Goal: Find specific page/section: Find specific page/section

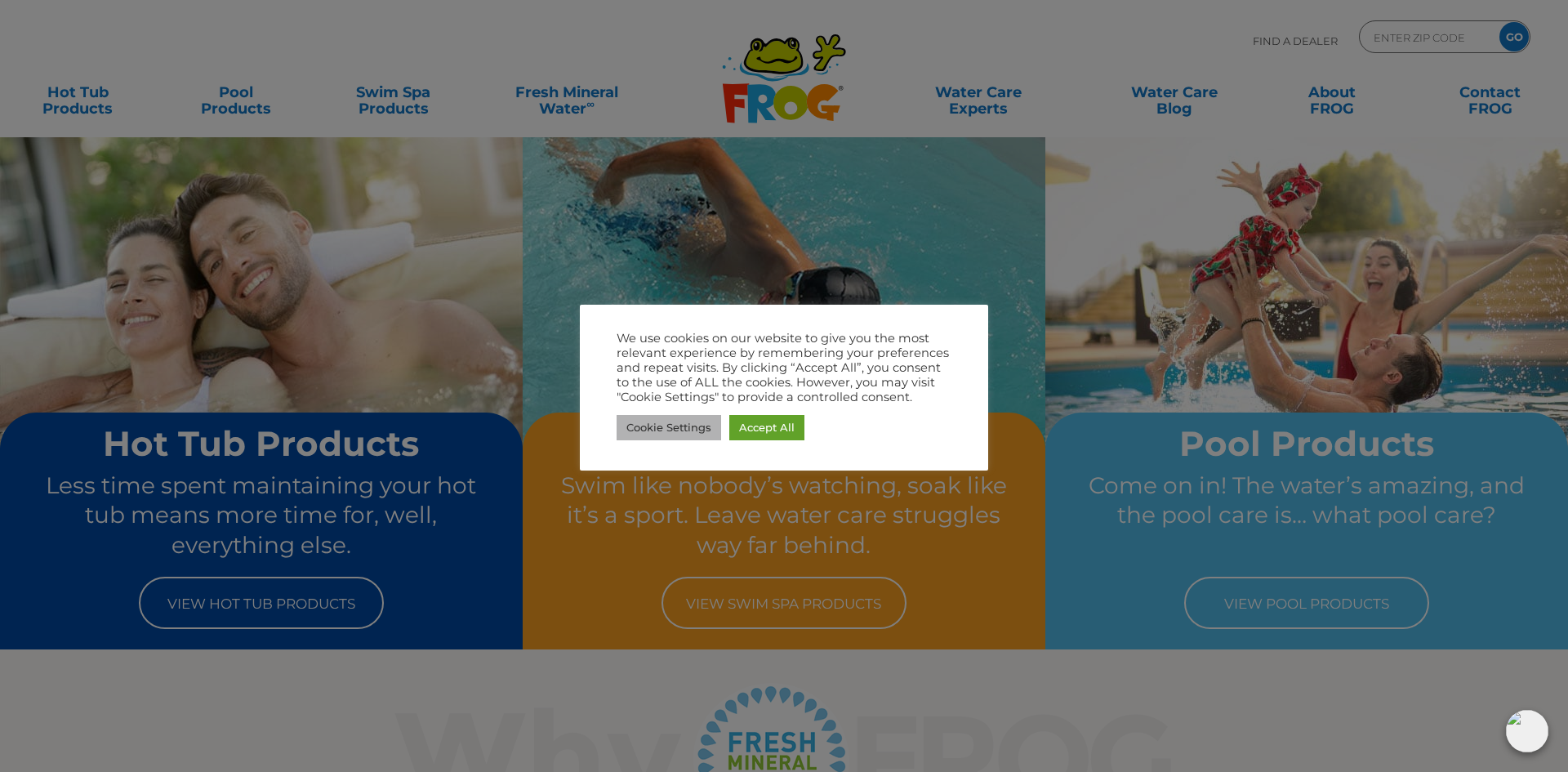
click at [704, 430] on link "Cookie Settings" at bounding box center [668, 428] width 104 height 25
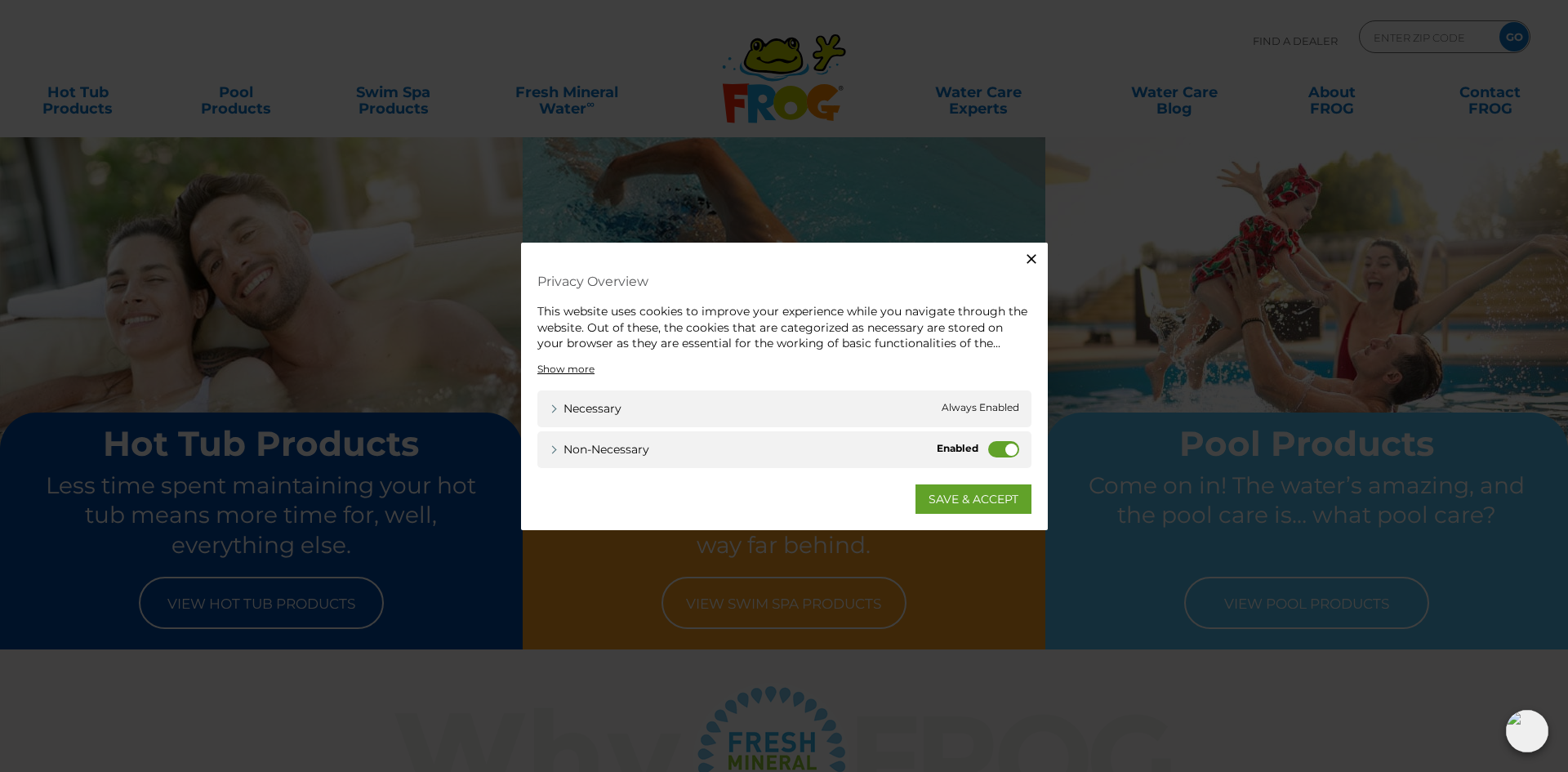
click at [989, 449] on label "Non-necessary" at bounding box center [1004, 448] width 31 height 16
click at [0, 0] on input "Non-necessary" at bounding box center [0, 0] width 0 height 0
click at [972, 501] on link "SAVE & ACCEPT" at bounding box center [973, 497] width 116 height 30
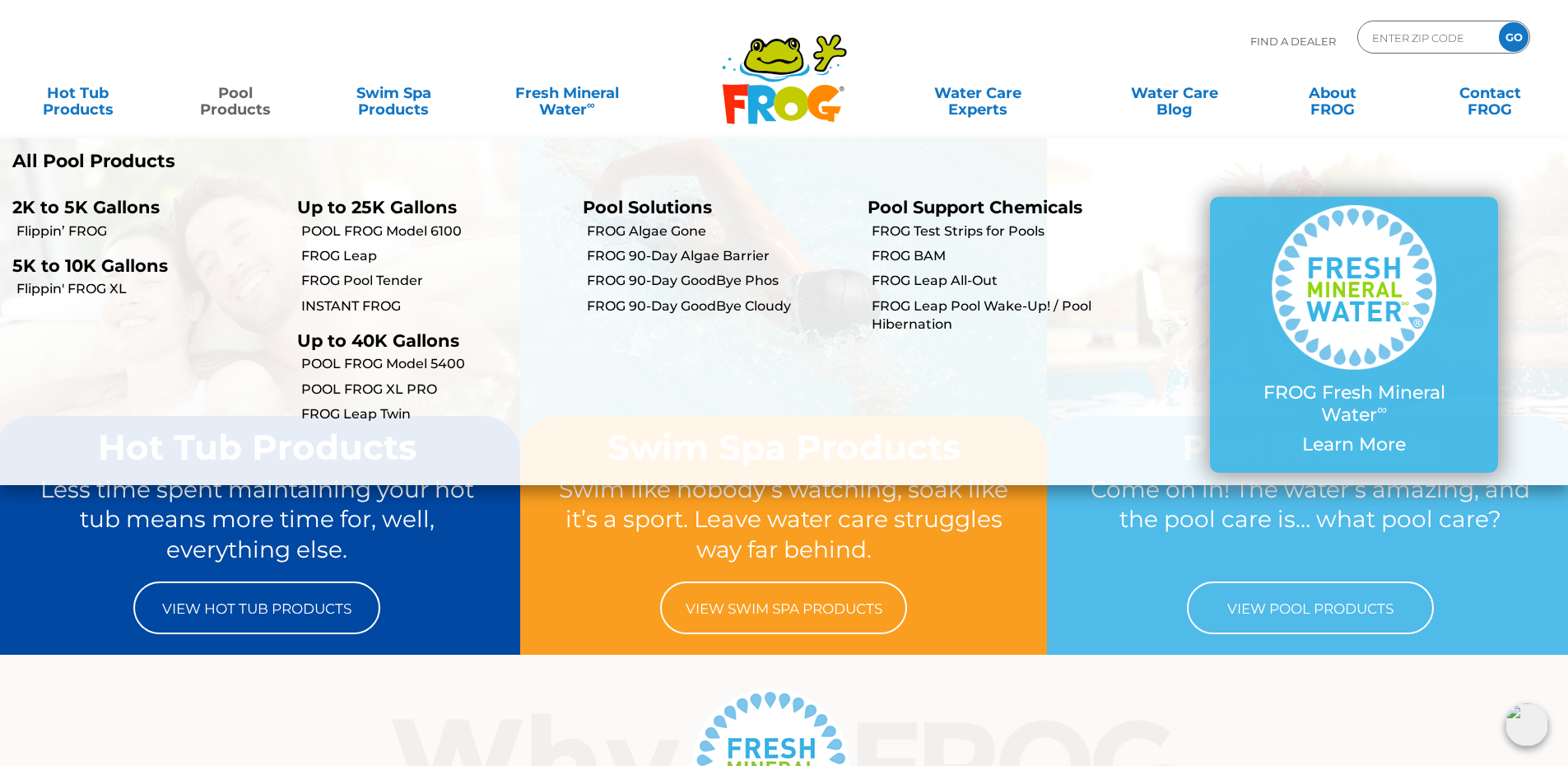
click at [239, 96] on link "Pool Products" at bounding box center [235, 93] width 122 height 33
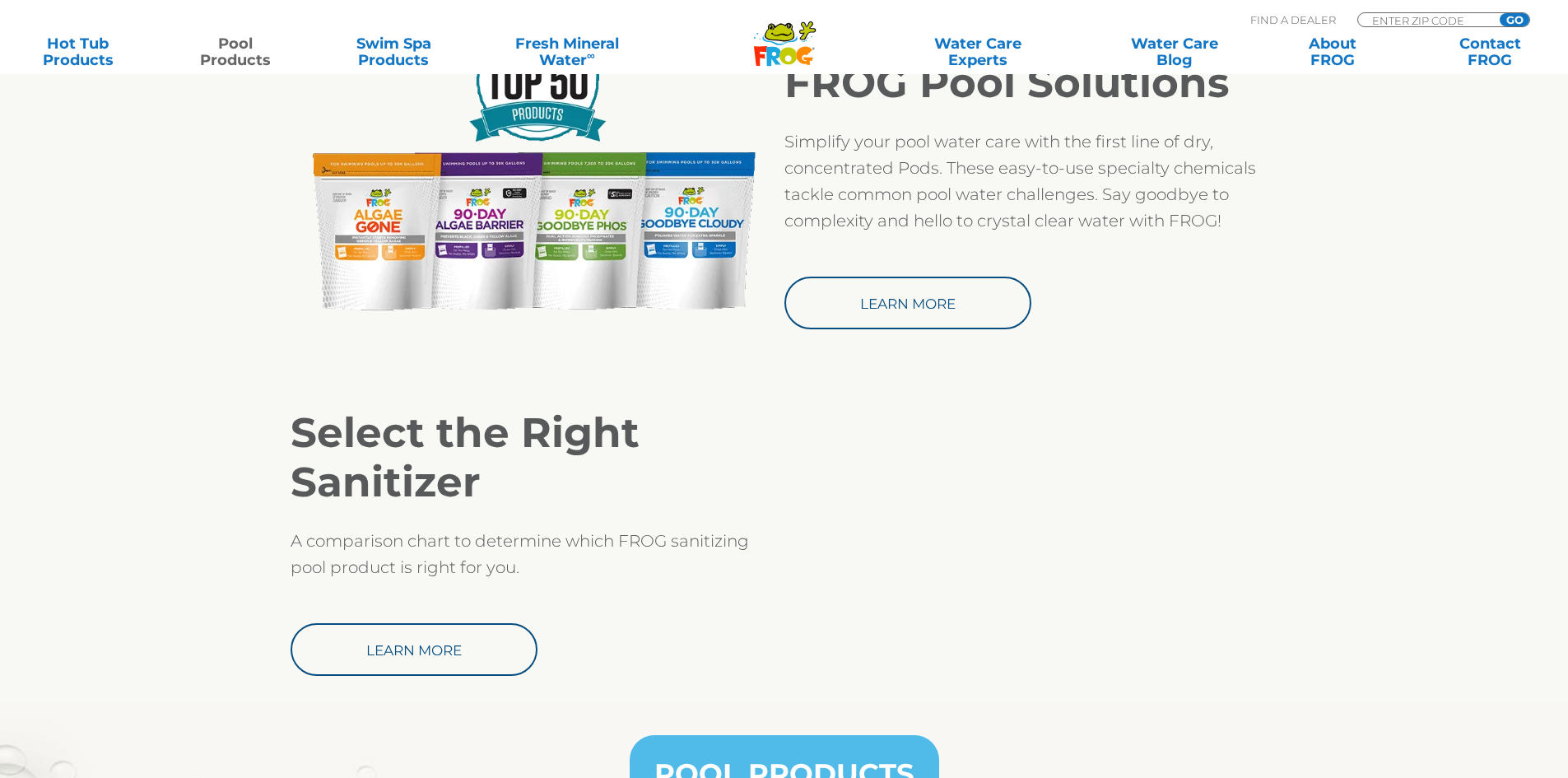
scroll to position [1481, 0]
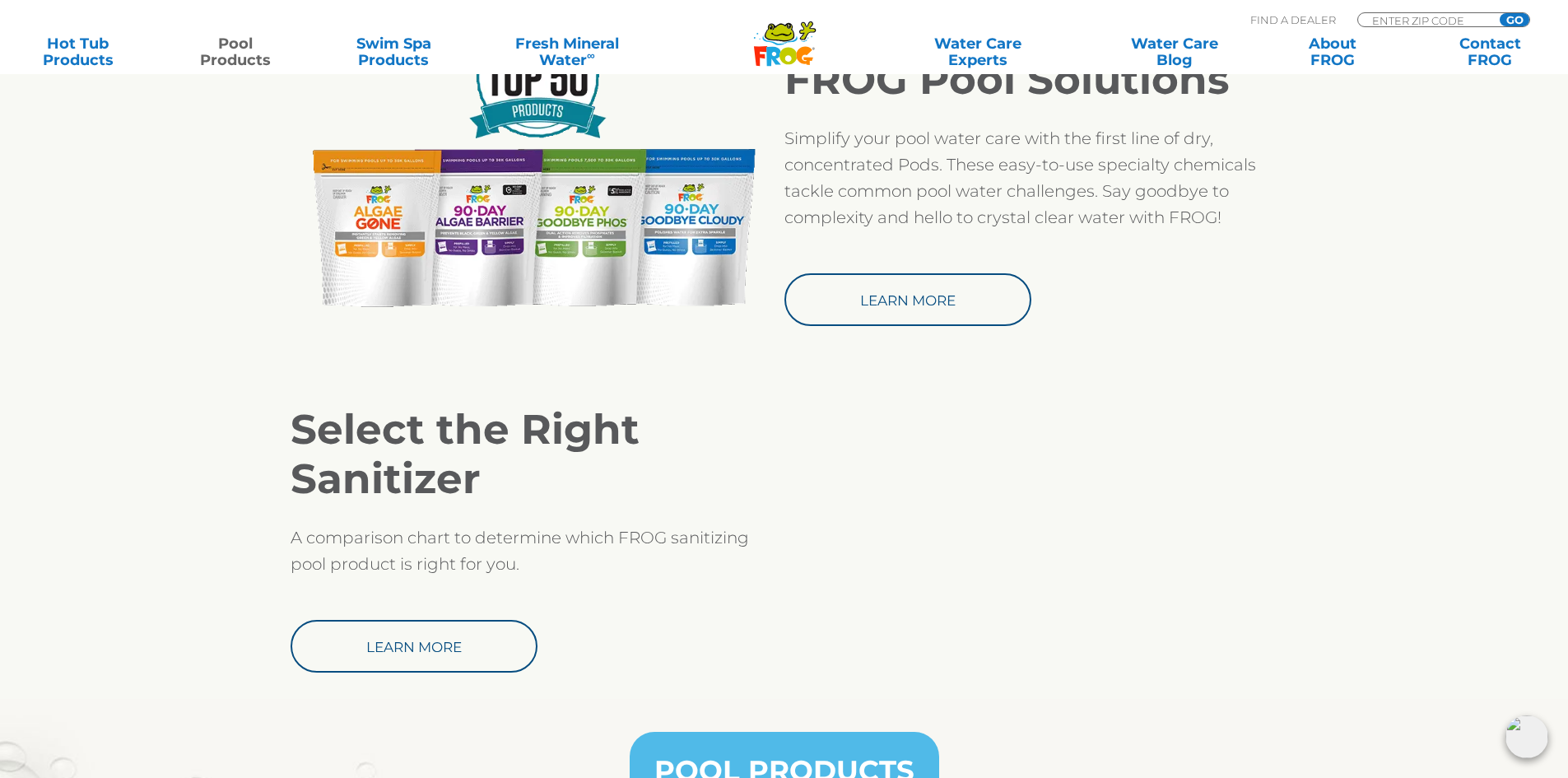
drag, startPoint x: 271, startPoint y: 553, endPoint x: 153, endPoint y: 426, distance: 173.4
click at [153, 426] on section "Select the Right Sanitizer A comparison chart to determine which FROG sanitizin…" at bounding box center [784, 539] width 1568 height 320
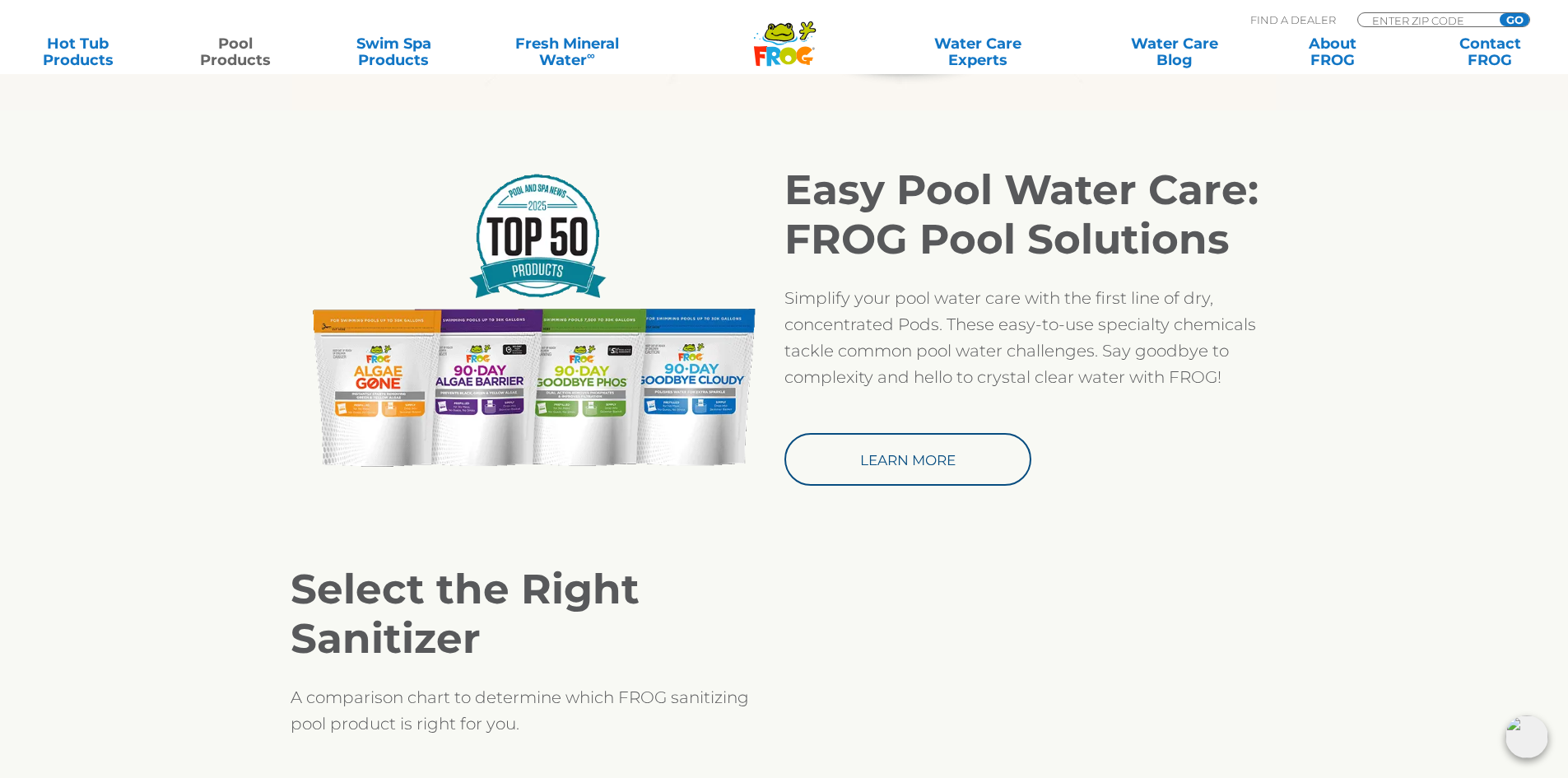
scroll to position [1317, 0]
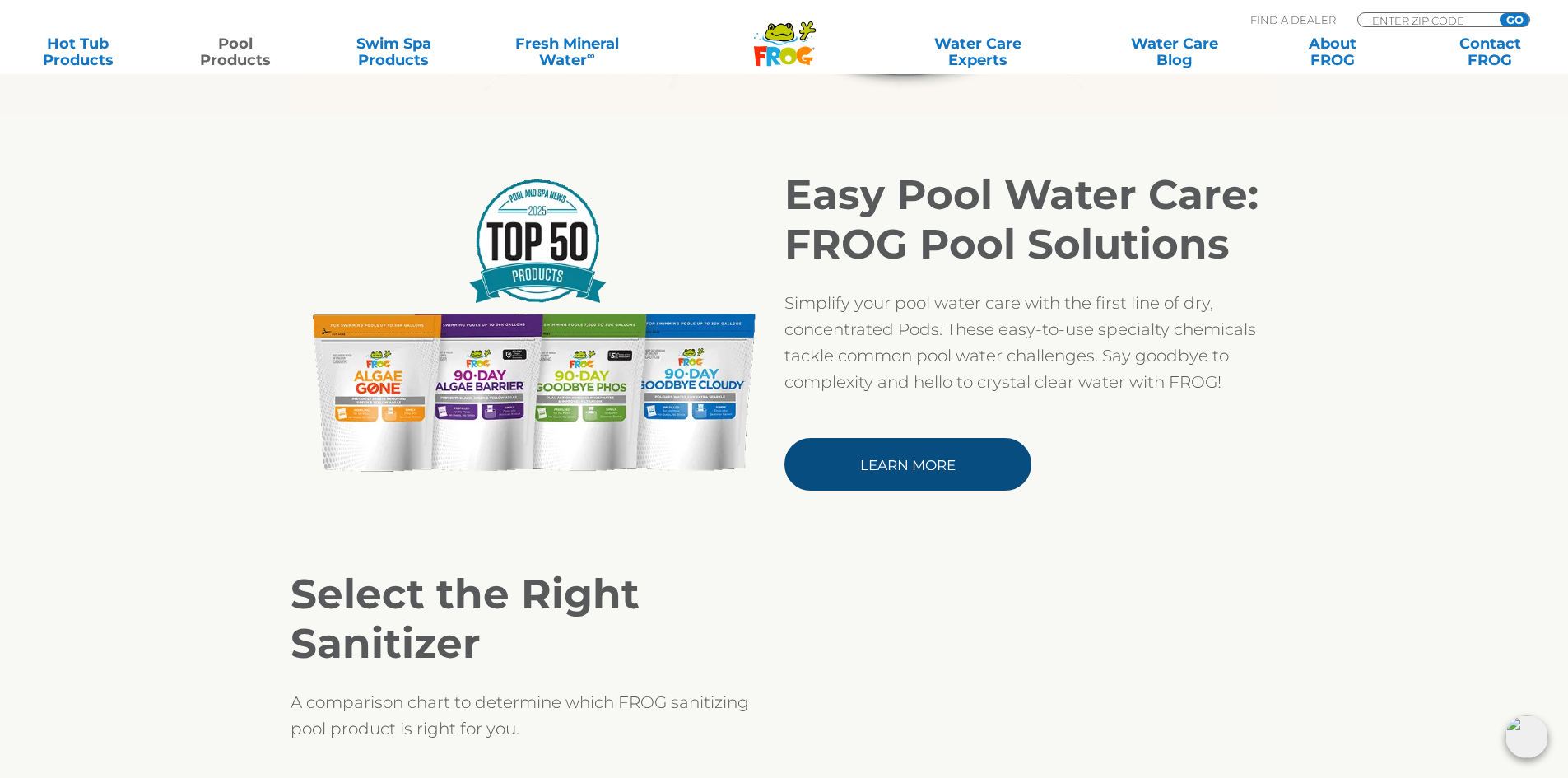
click at [847, 461] on link "Learn More" at bounding box center [907, 464] width 247 height 53
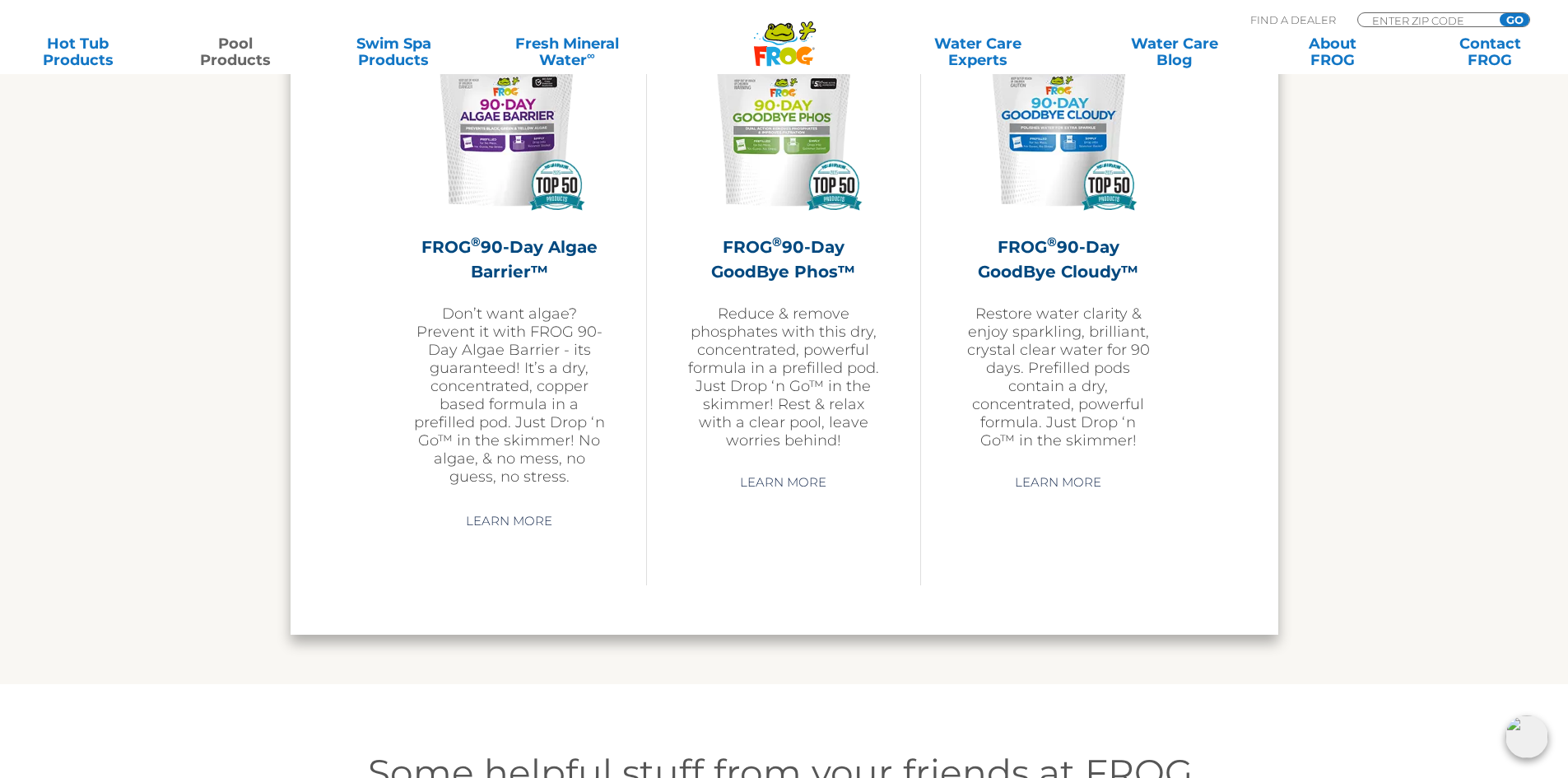
scroll to position [5432, 0]
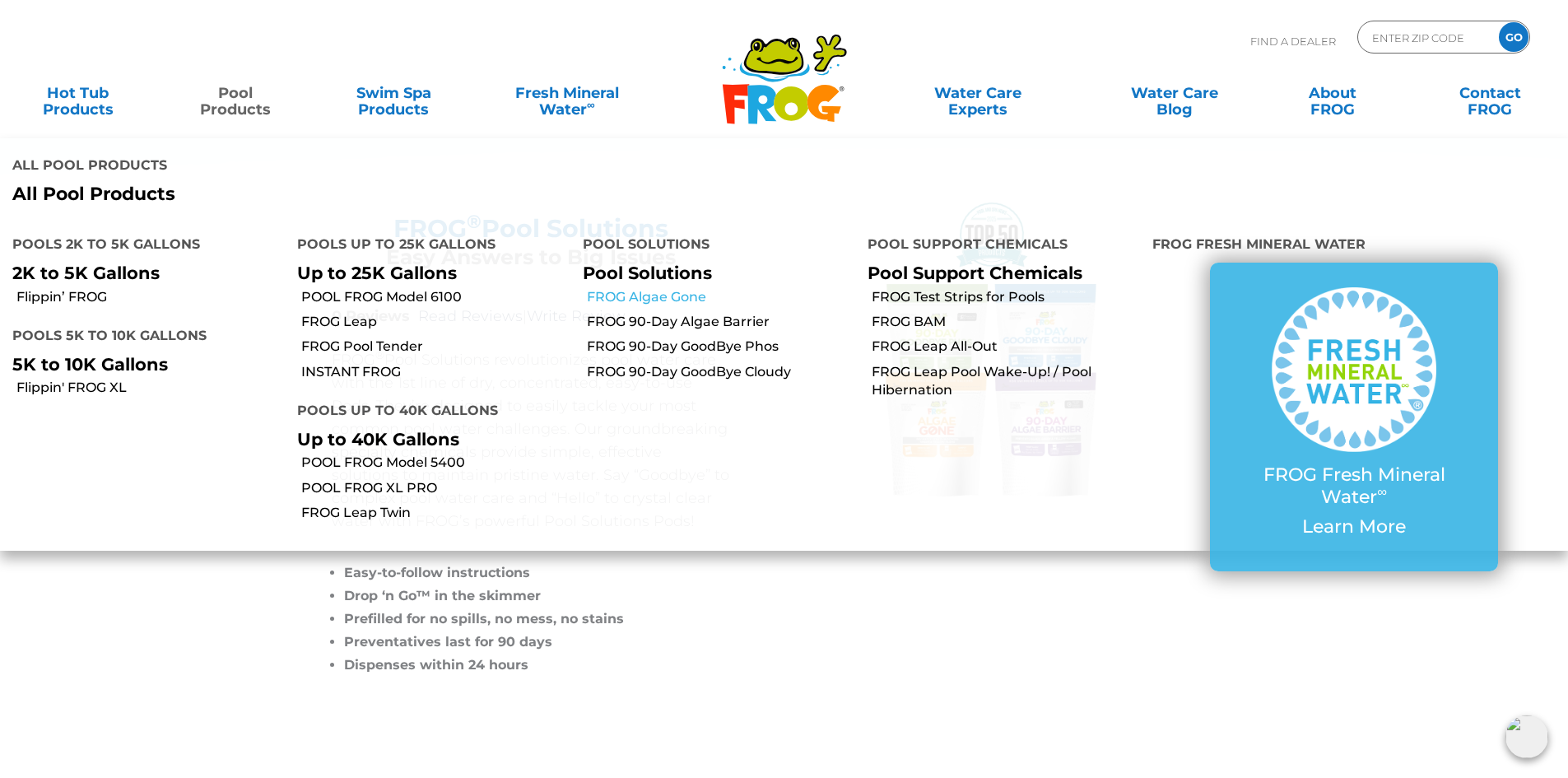
click at [648, 295] on link "FROG Algae Gone" at bounding box center [721, 297] width 268 height 18
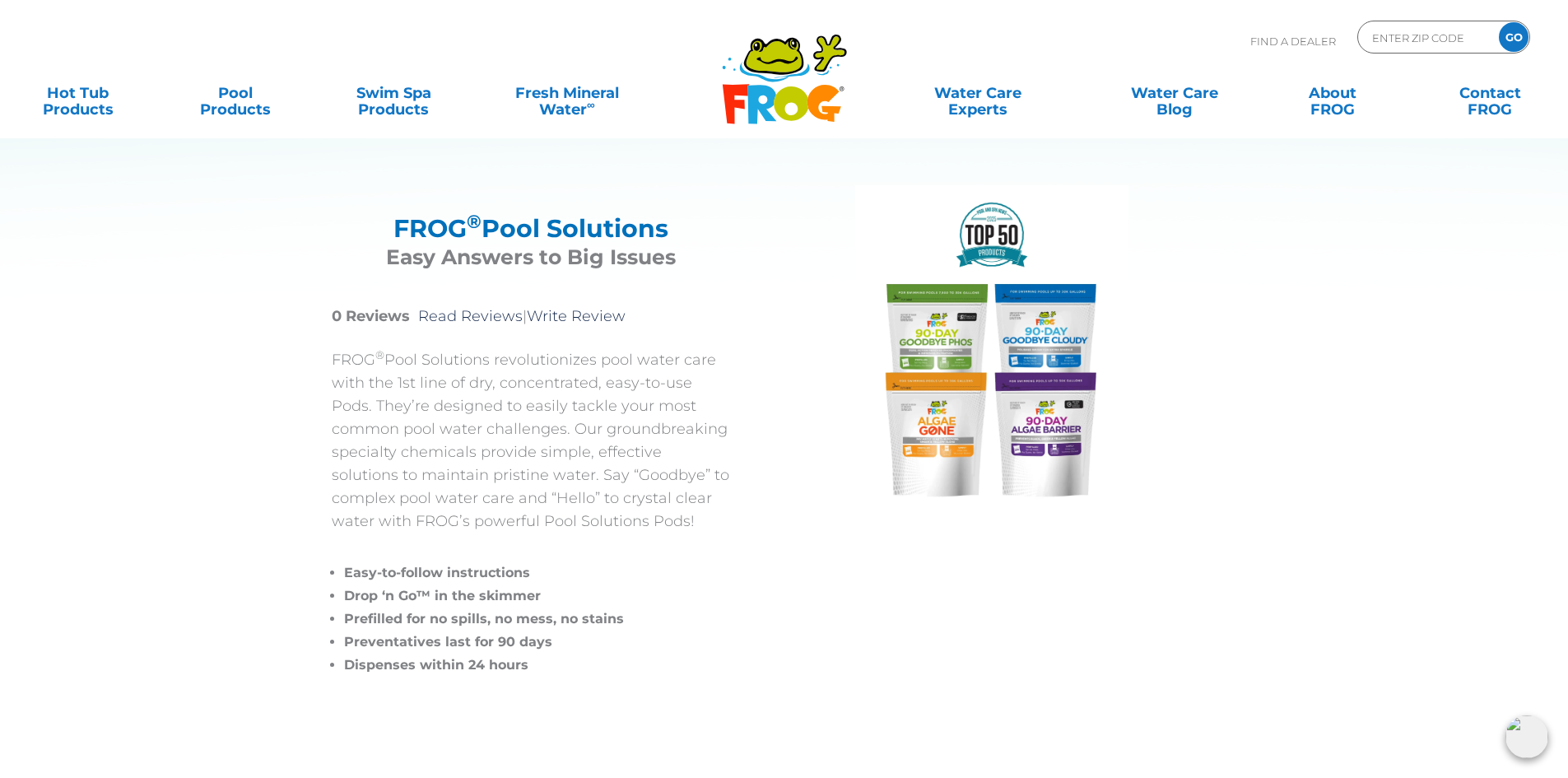
click at [1292, 44] on p "Find A Dealer" at bounding box center [1293, 40] width 86 height 41
click at [1425, 47] on input "Zip Code Form" at bounding box center [1425, 37] width 111 height 24
type input "32960"
click at [1499, 22] on input "GO" at bounding box center [1513, 37] width 30 height 30
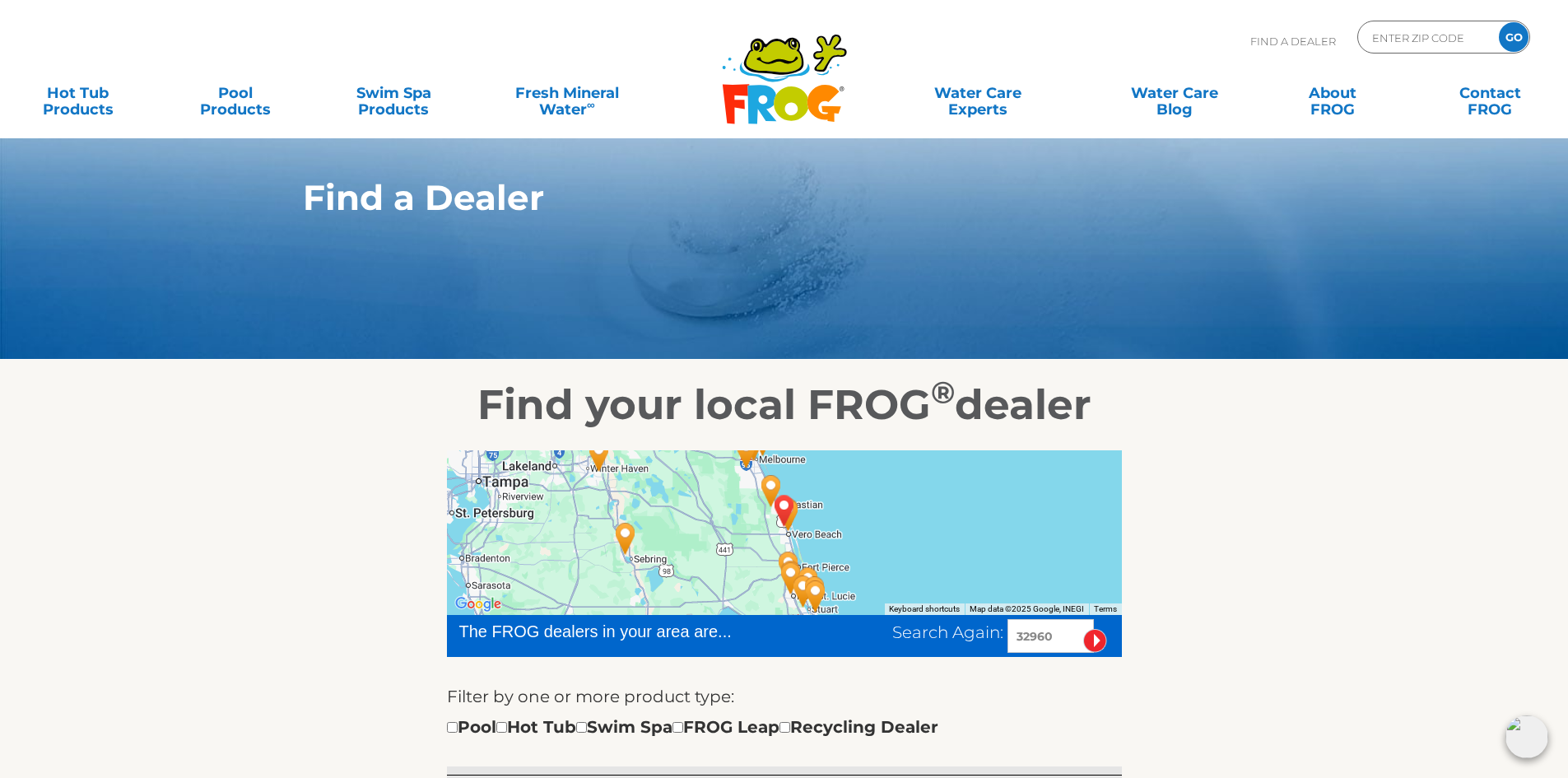
drag, startPoint x: 122, startPoint y: 495, endPoint x: 90, endPoint y: 389, distance: 110.7
